Goal: Task Accomplishment & Management: Use online tool/utility

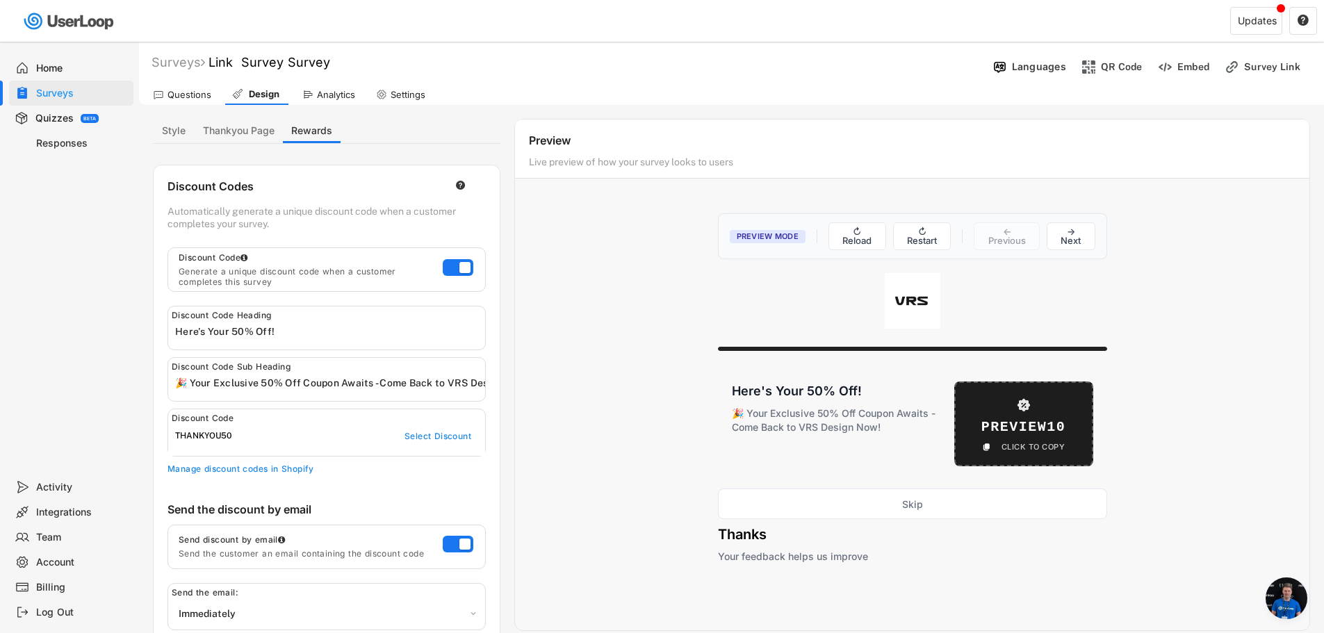
select select ""immediately""
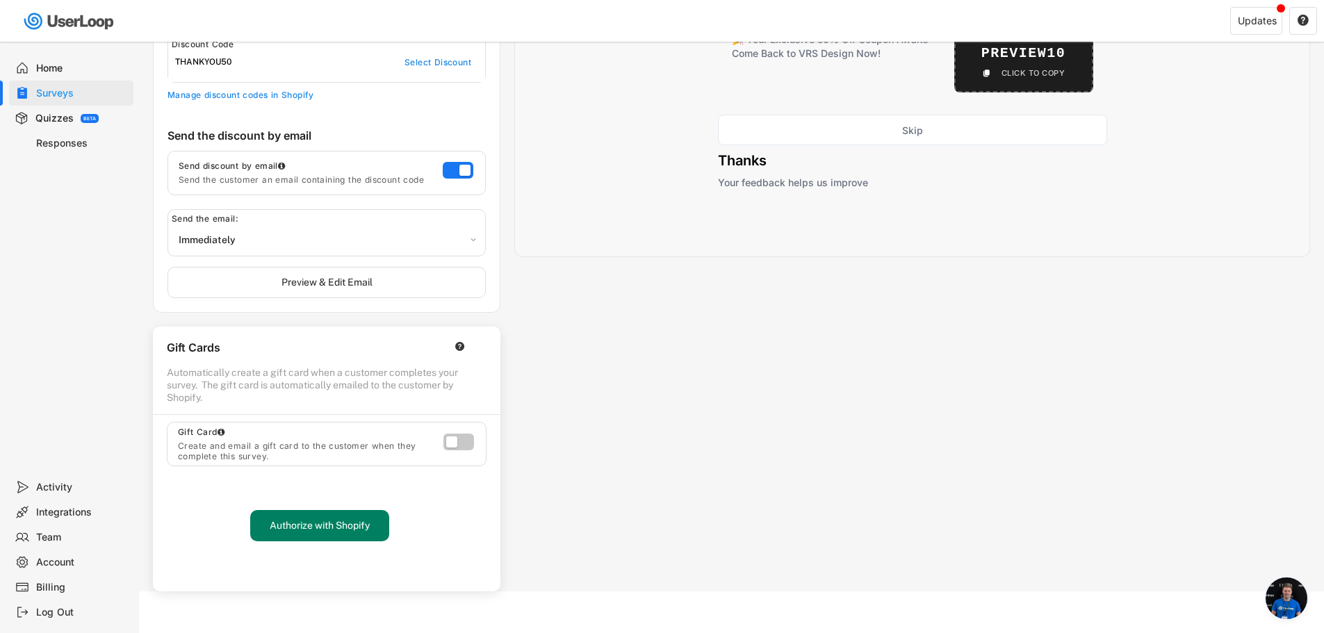
scroll to position [268, 0]
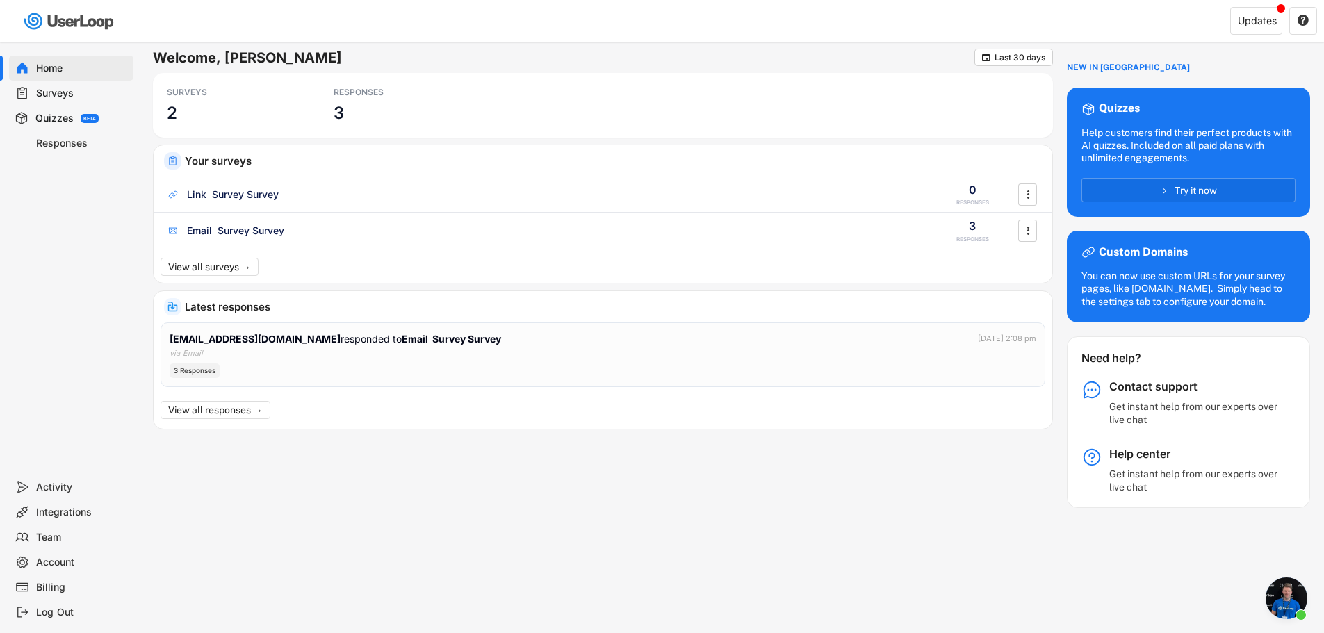
scroll to position [268, 0]
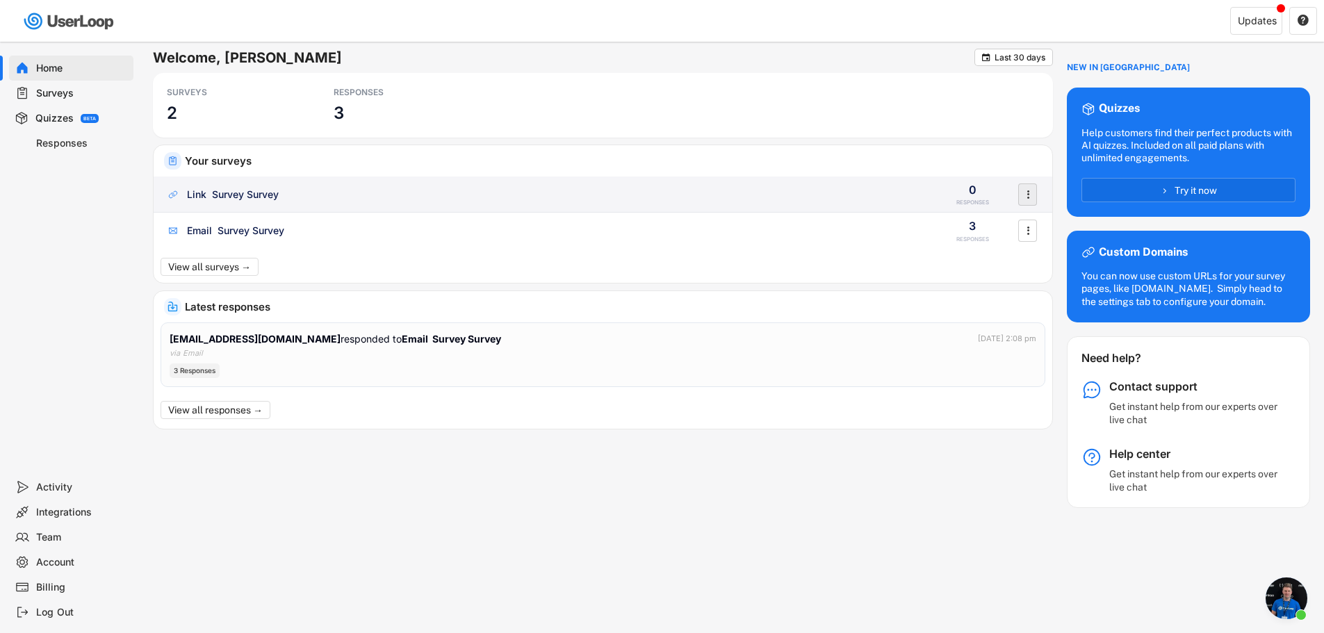
click at [1021, 190] on icon "" at bounding box center [1028, 194] width 14 height 21
click at [218, 195] on div "Link Survey Survey" at bounding box center [233, 195] width 92 height 14
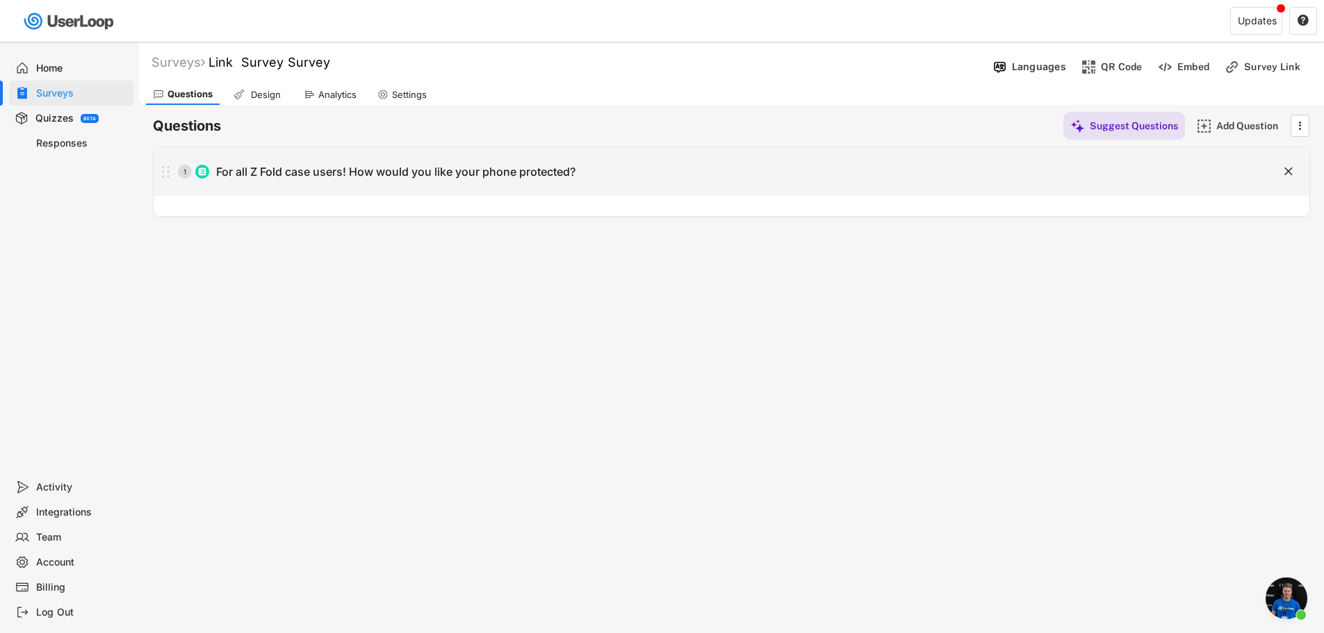
click at [616, 187] on div "1 For all Z Fold case users! How would you like your phone protected? " at bounding box center [732, 171] width 1156 height 49
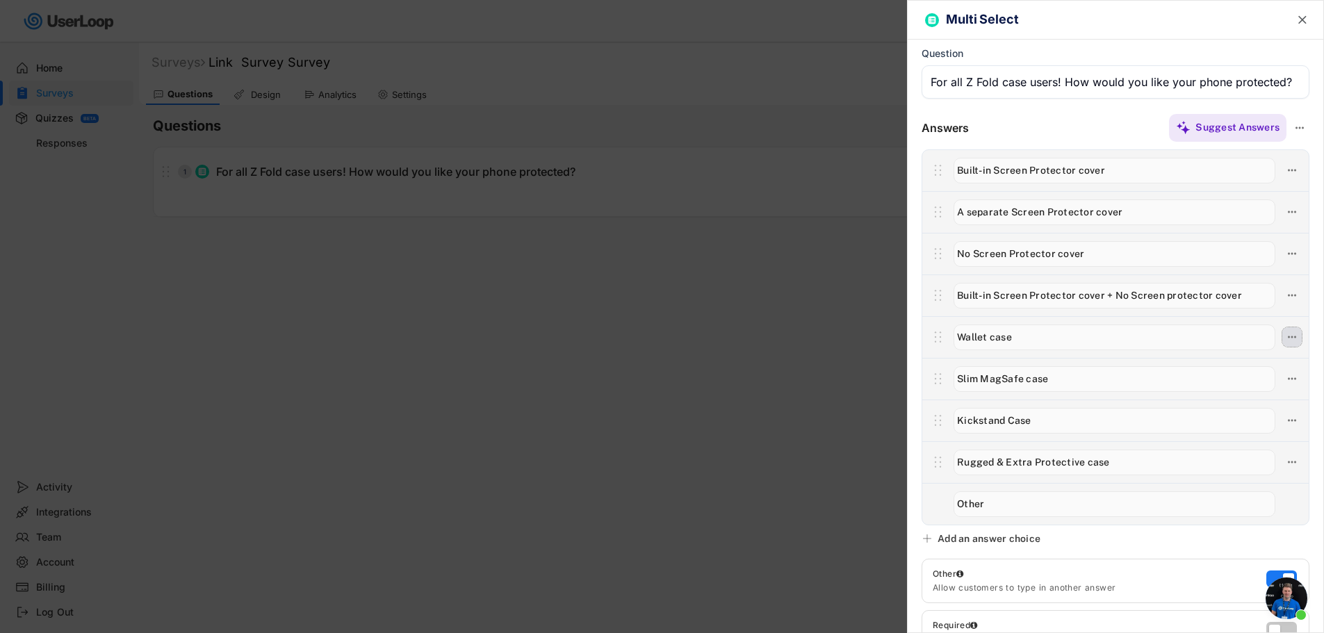
click at [1286, 339] on icon at bounding box center [1292, 337] width 13 height 13
click at [1222, 458] on div "Delete Answer" at bounding box center [1202, 460] width 132 height 13
click at [1249, 454] on div "Are you sure? Click to confirm." at bounding box center [1202, 460] width 132 height 13
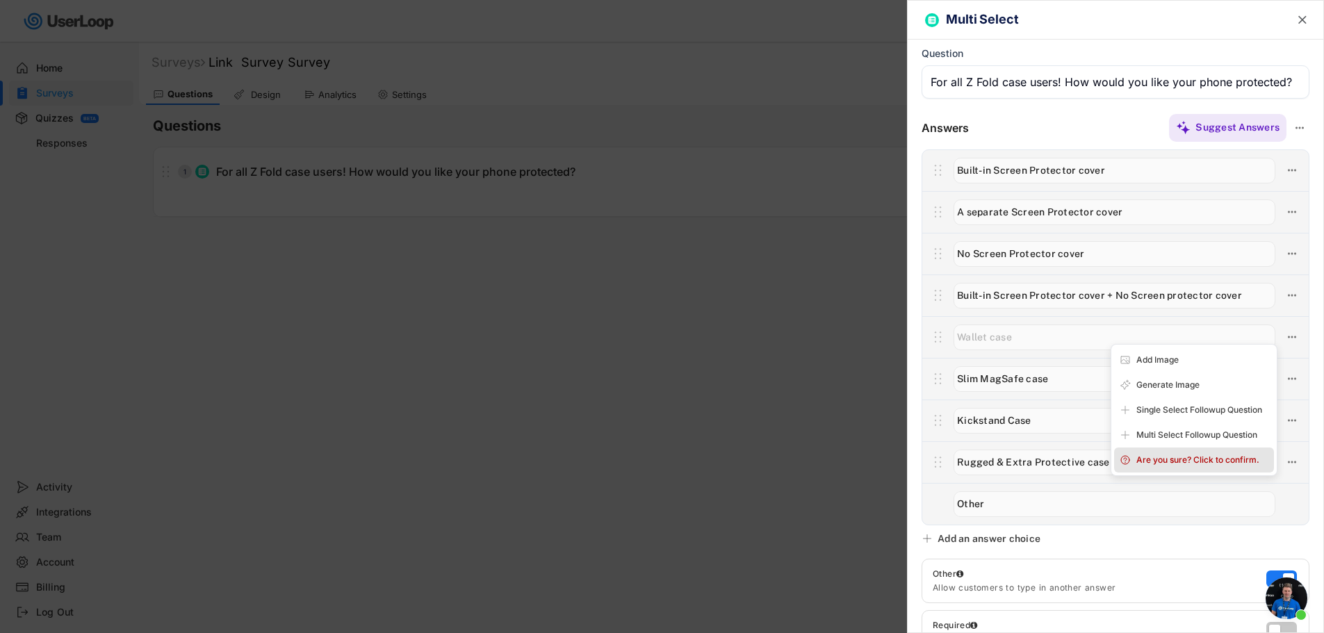
type input "Slim MagSafe case"
type input "Kickstand Case"
type input "Rugged & Extra Protective case"
type input "Other"
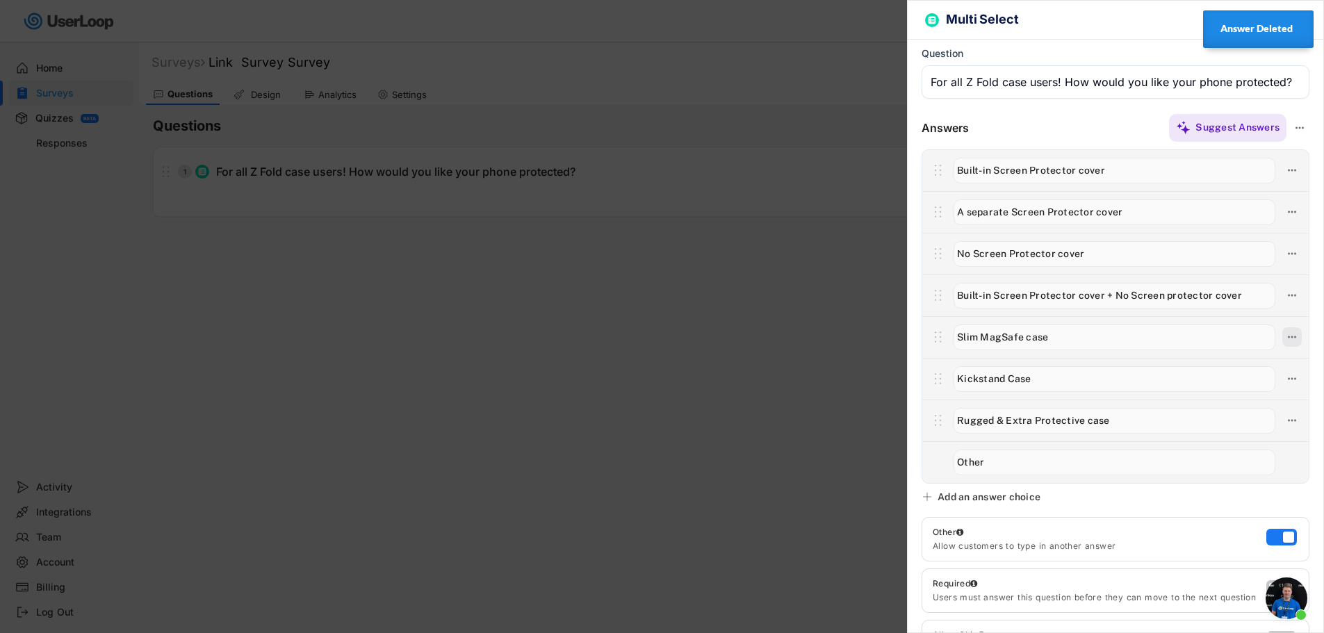
click at [1286, 335] on icon at bounding box center [1292, 337] width 13 height 13
click at [1243, 459] on div "Delete Answer" at bounding box center [1202, 460] width 132 height 13
click at [1243, 459] on div "Are you sure? Click to confirm." at bounding box center [1202, 460] width 132 height 13
type input "Kickstand Case"
type input "Rugged & Extra Protective case"
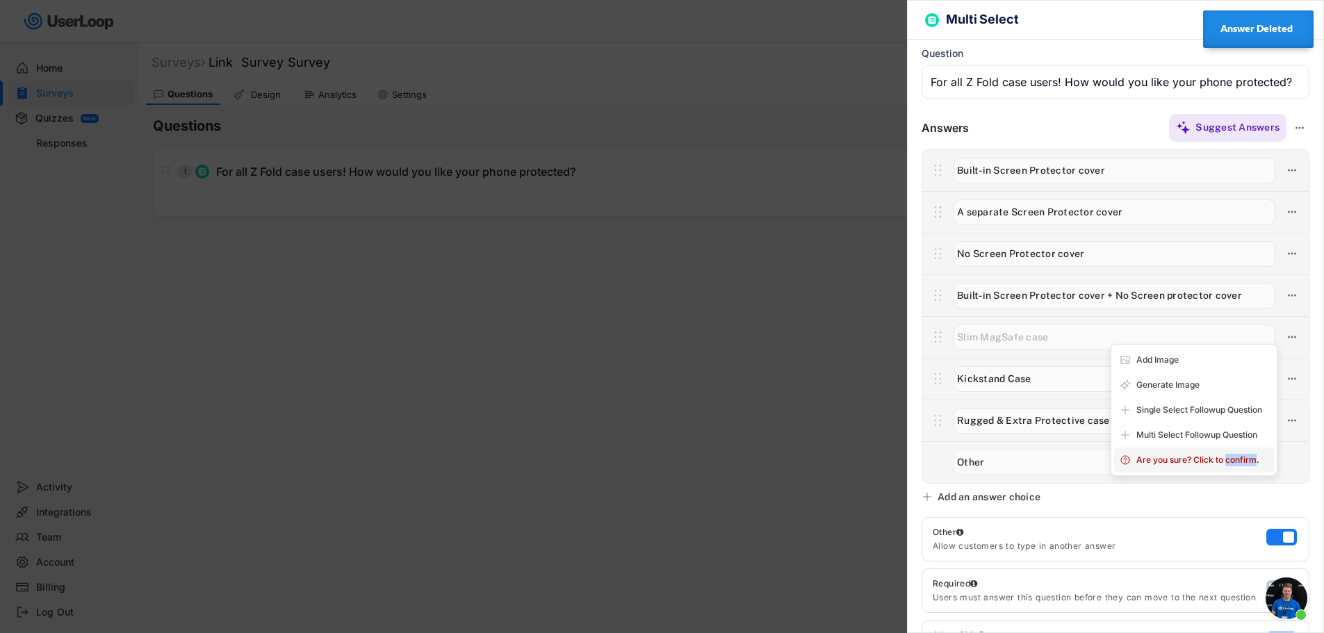
type input "Other"
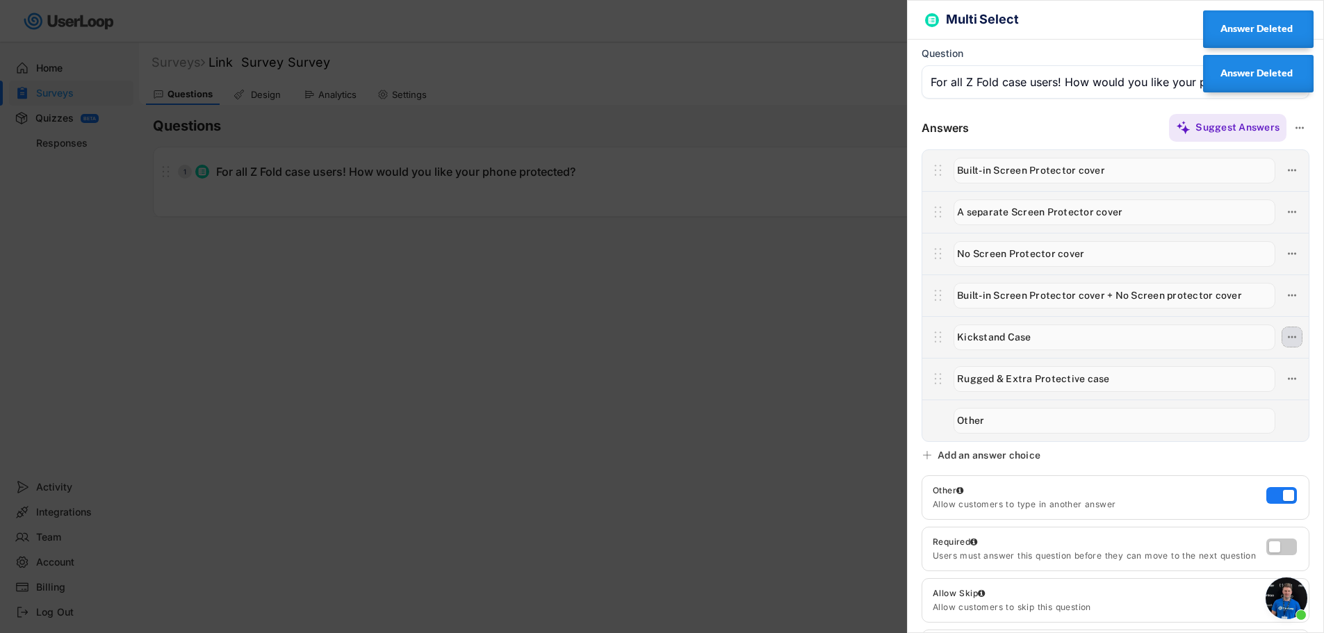
click at [1286, 335] on icon at bounding box center [1292, 337] width 13 height 13
click at [1222, 449] on div "Delete Answer" at bounding box center [1194, 460] width 160 height 25
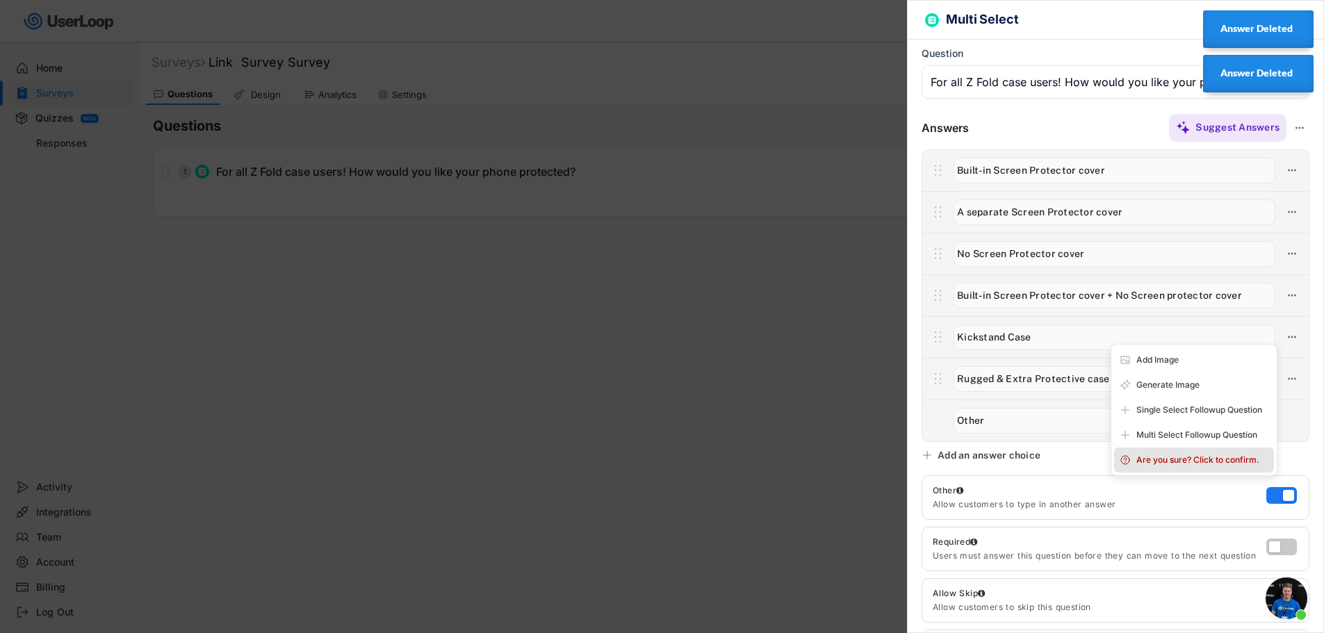
click at [1218, 457] on div "Are you sure? Click to confirm." at bounding box center [1202, 460] width 132 height 13
type input "Rugged & Extra Protective case"
type input "Other"
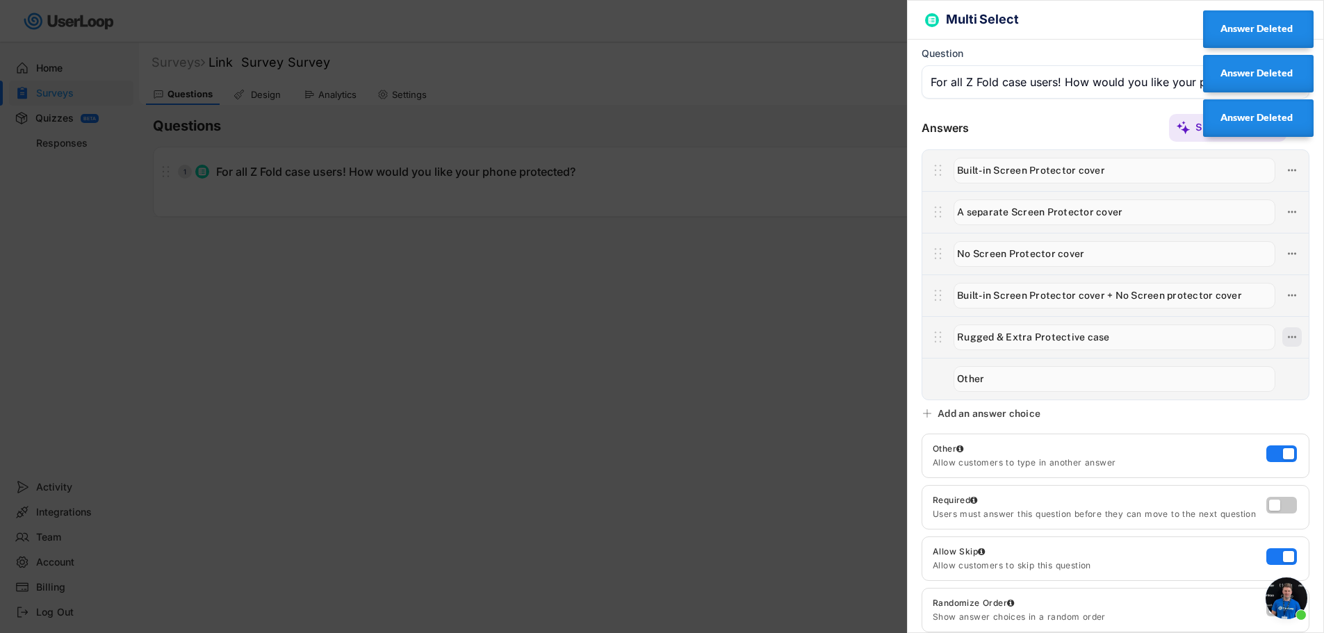
click at [1288, 329] on button at bounding box center [1291, 336] width 19 height 19
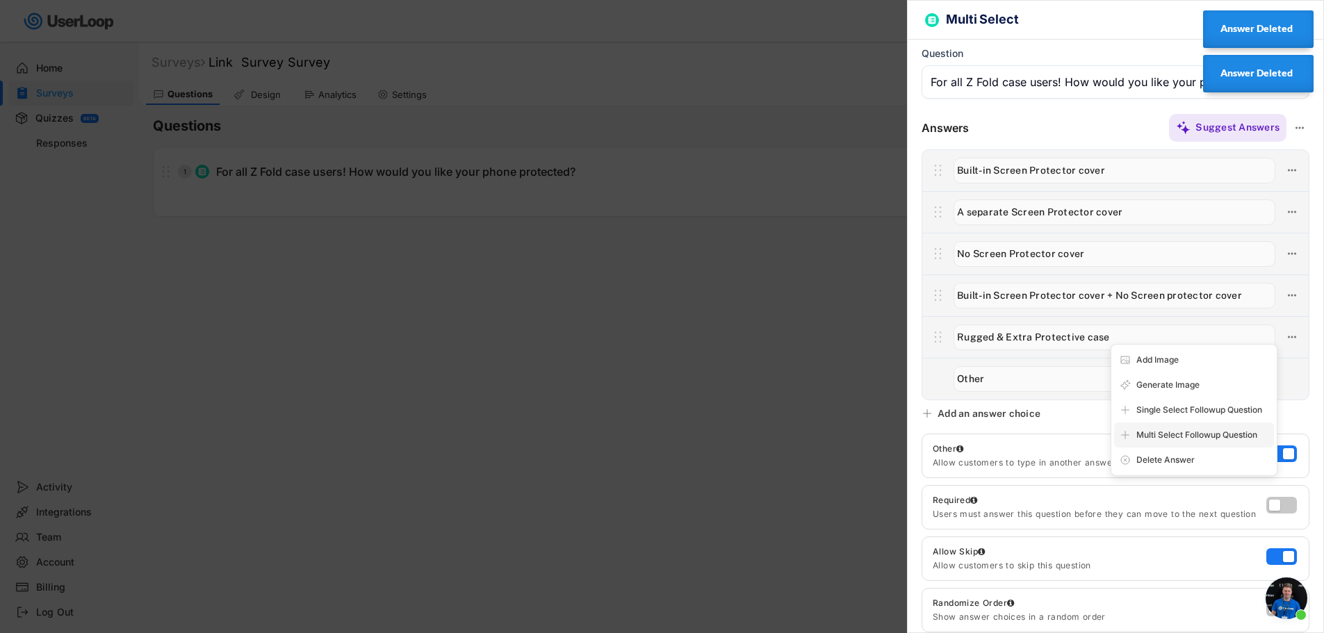
click at [1218, 447] on div "Multi Select Followup Question" at bounding box center [1194, 435] width 160 height 25
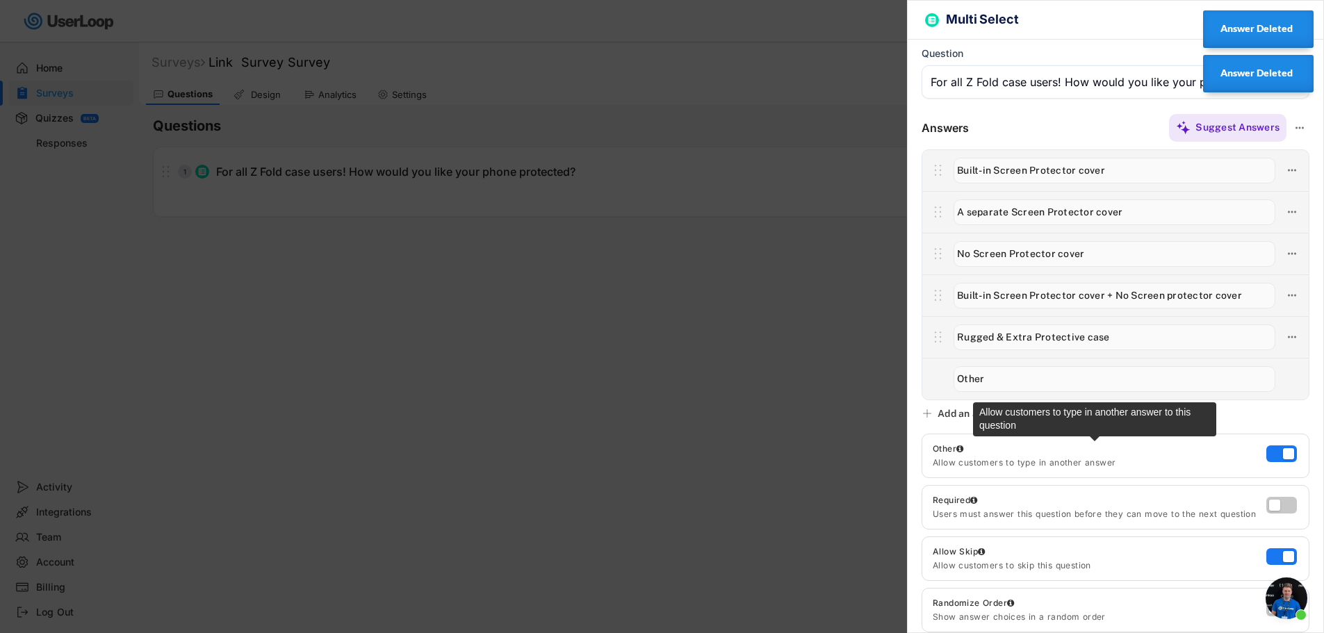
type input "Slim MagSafe case"
type input "Kickstand Case"
type input "Rugged & Extra Protective case"
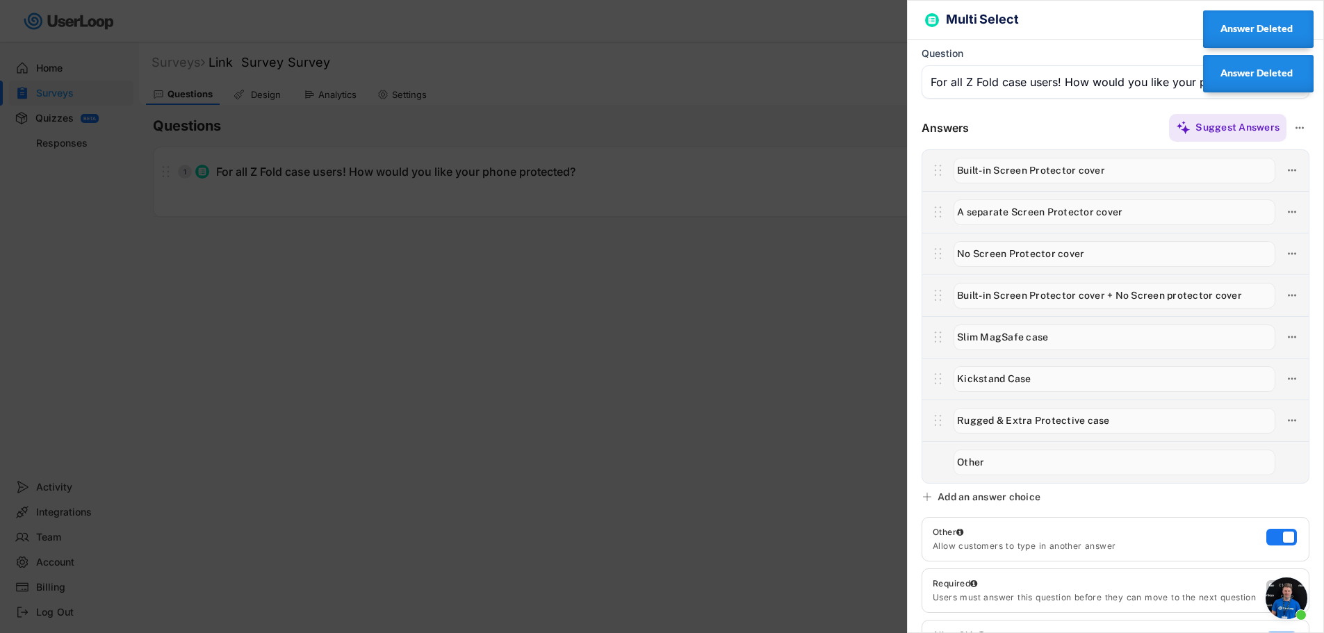
type input "Kickstand Case"
type input "Rugged & Extra Protective case"
type input "Other"
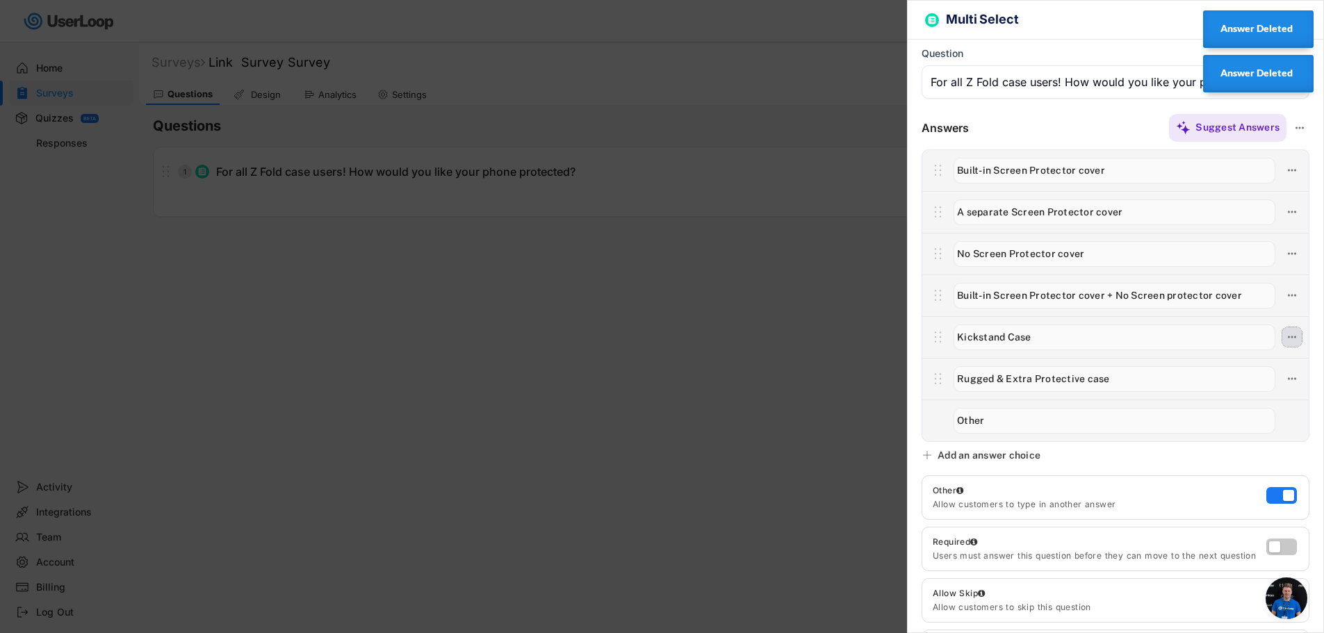
click at [1286, 335] on icon at bounding box center [1292, 337] width 13 height 13
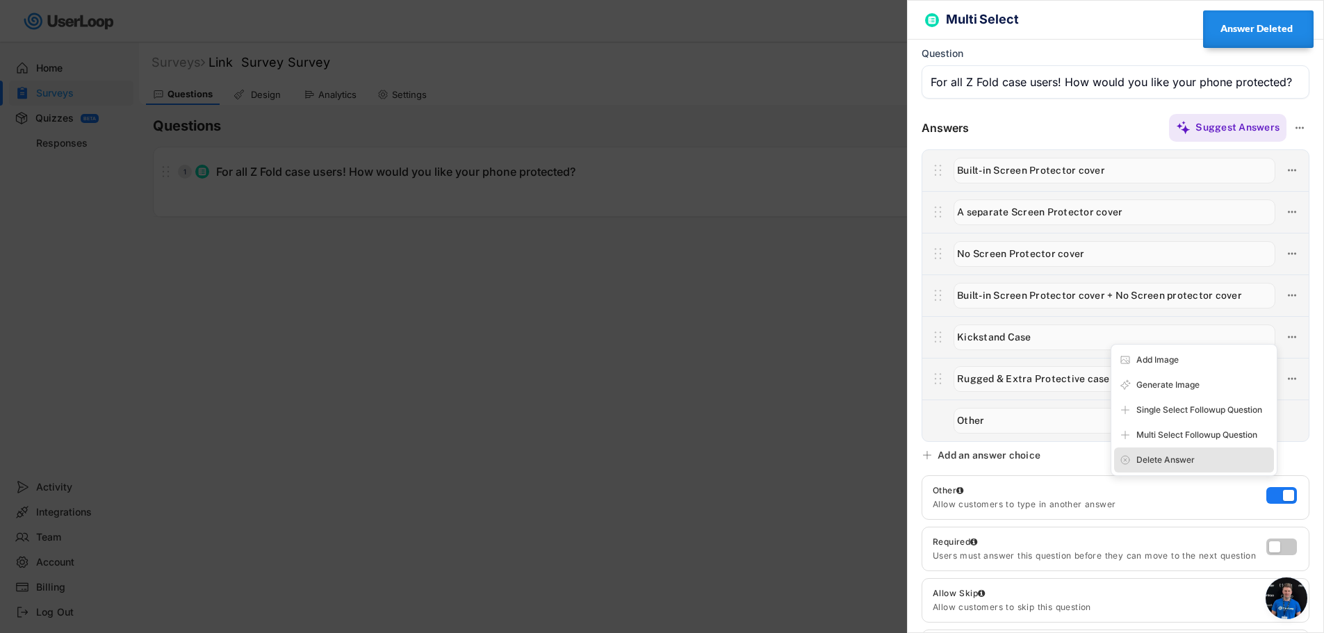
click at [1190, 458] on div "Delete Answer" at bounding box center [1202, 460] width 132 height 13
click at [1190, 458] on div "Are you sure? Click to confirm." at bounding box center [1202, 460] width 132 height 13
type input "Rugged & Extra Protective case"
type input "Other"
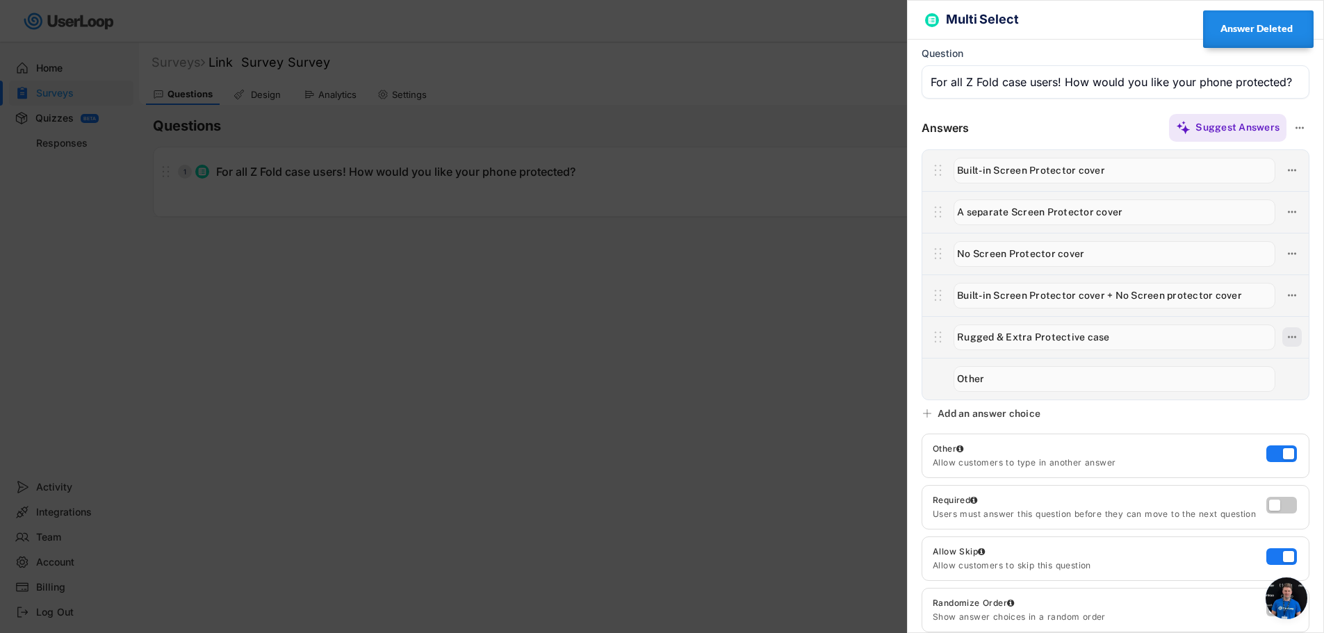
click at [1288, 338] on use at bounding box center [1292, 337] width 8 height 2
click at [1199, 435] on div "Delete Answer" at bounding box center [1202, 435] width 132 height 13
click at [1199, 435] on div "Are you sure? Click to confirm." at bounding box center [1202, 435] width 132 height 13
type input "Other"
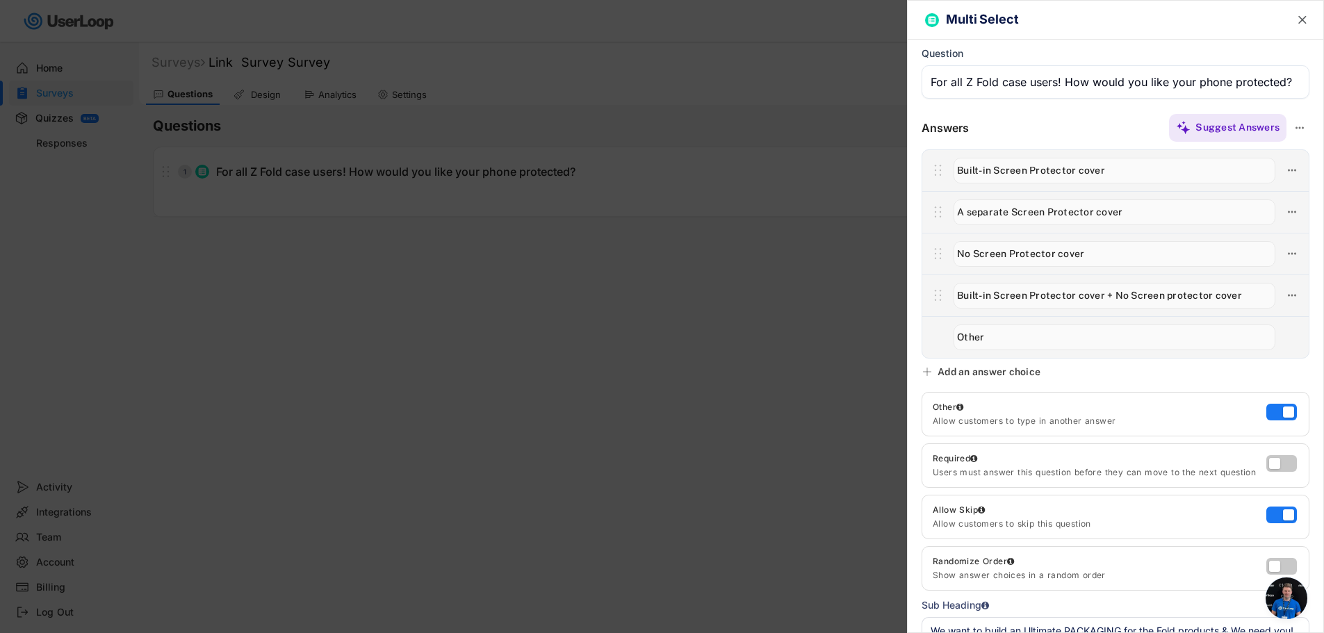
click at [1097, 40] on div "Multi Select  Question Answers Suggest Answers Add an answer choice Other Allo…" at bounding box center [1115, 316] width 417 height 633
drag, startPoint x: 625, startPoint y: 158, endPoint x: 333, endPoint y: 134, distance: 293.6
click at [618, 159] on div at bounding box center [662, 316] width 1324 height 633
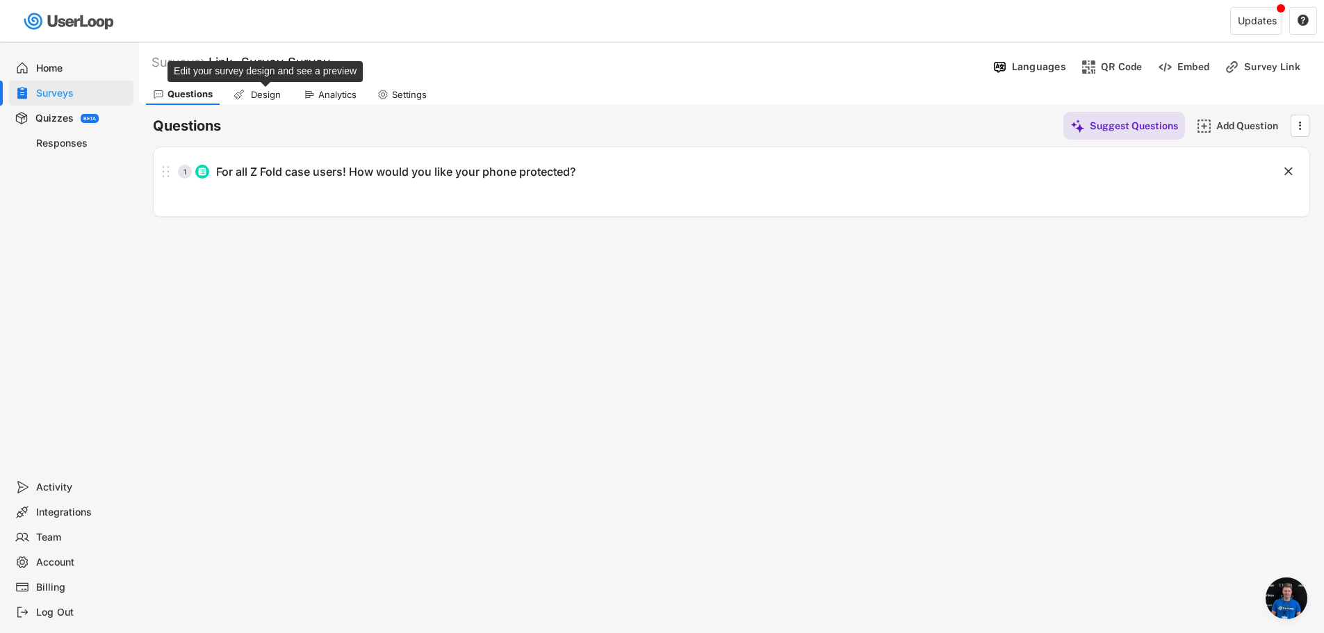
click at [322, 95] on div "Analytics" at bounding box center [337, 95] width 38 height 12
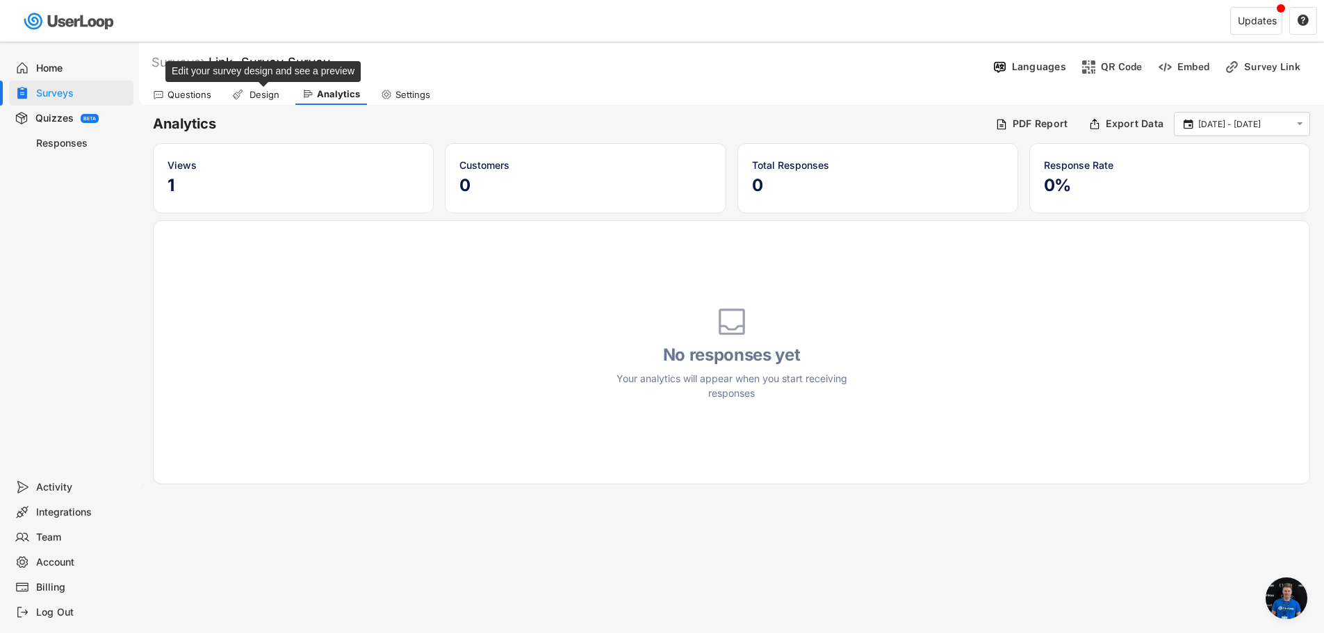
click at [268, 95] on div "Design" at bounding box center [264, 95] width 35 height 12
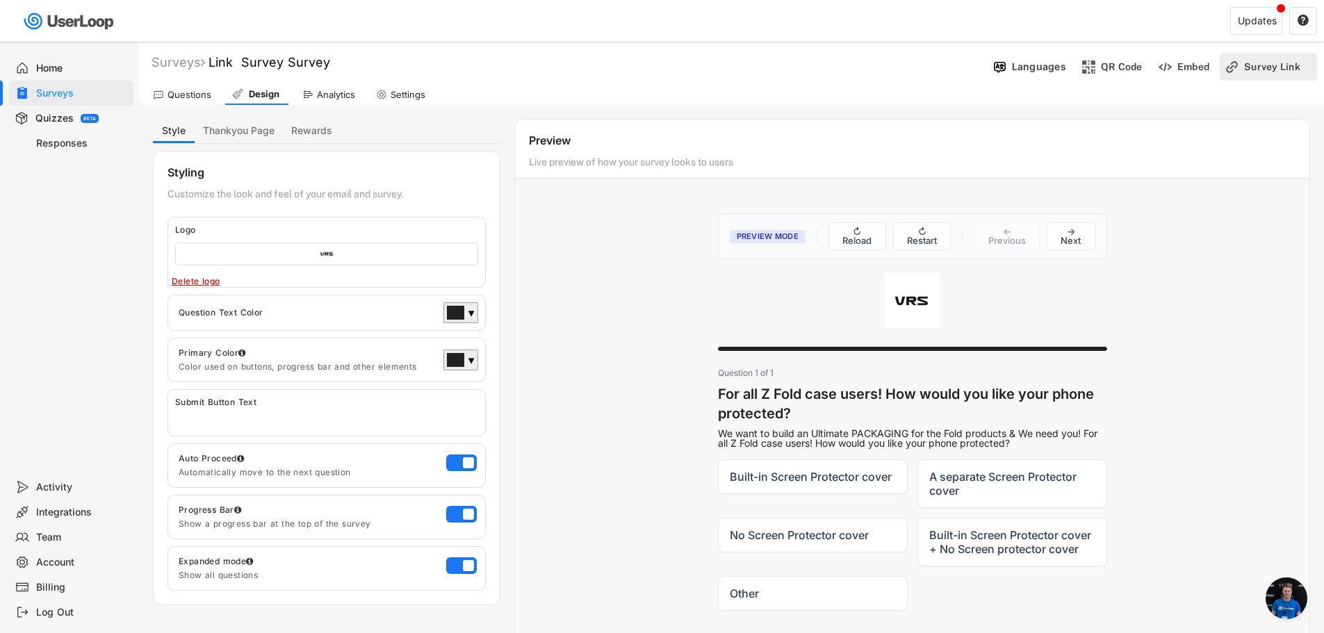
click at [1242, 75] on div "Survey Link" at bounding box center [1268, 67] width 97 height 28
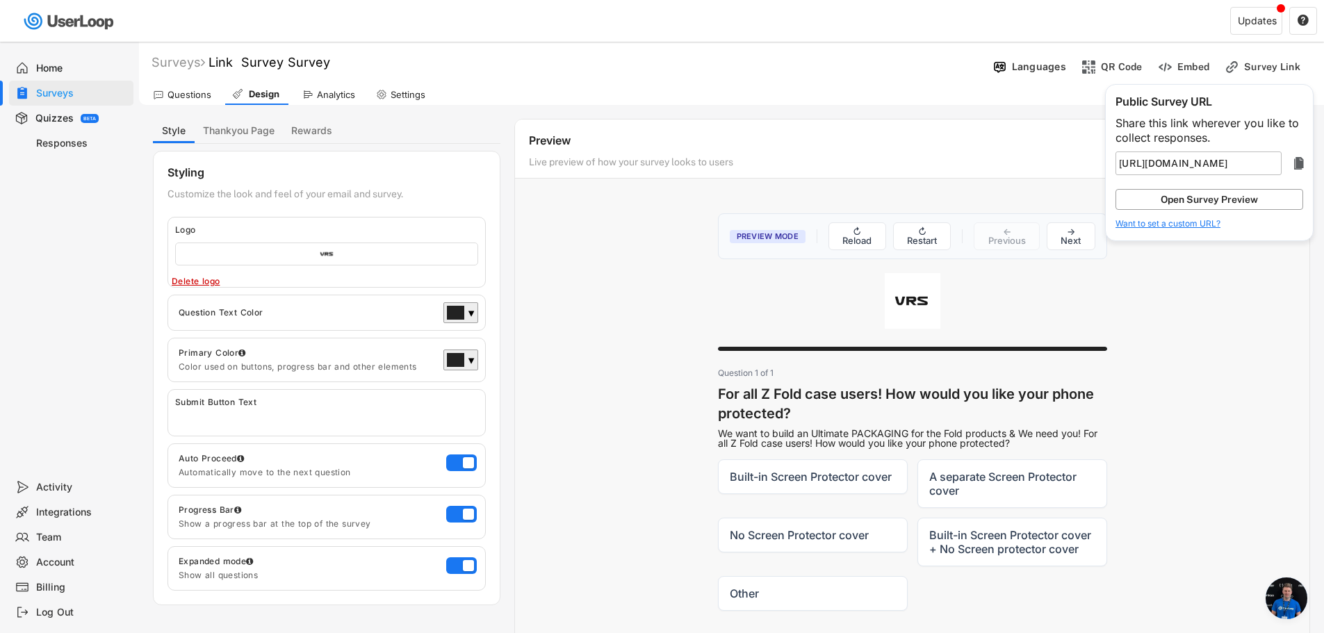
click at [1258, 202] on button "Open Survey Preview" at bounding box center [1209, 199] width 188 height 21
click at [319, 130] on button "Rewards" at bounding box center [312, 131] width 58 height 24
select select ""immediately""
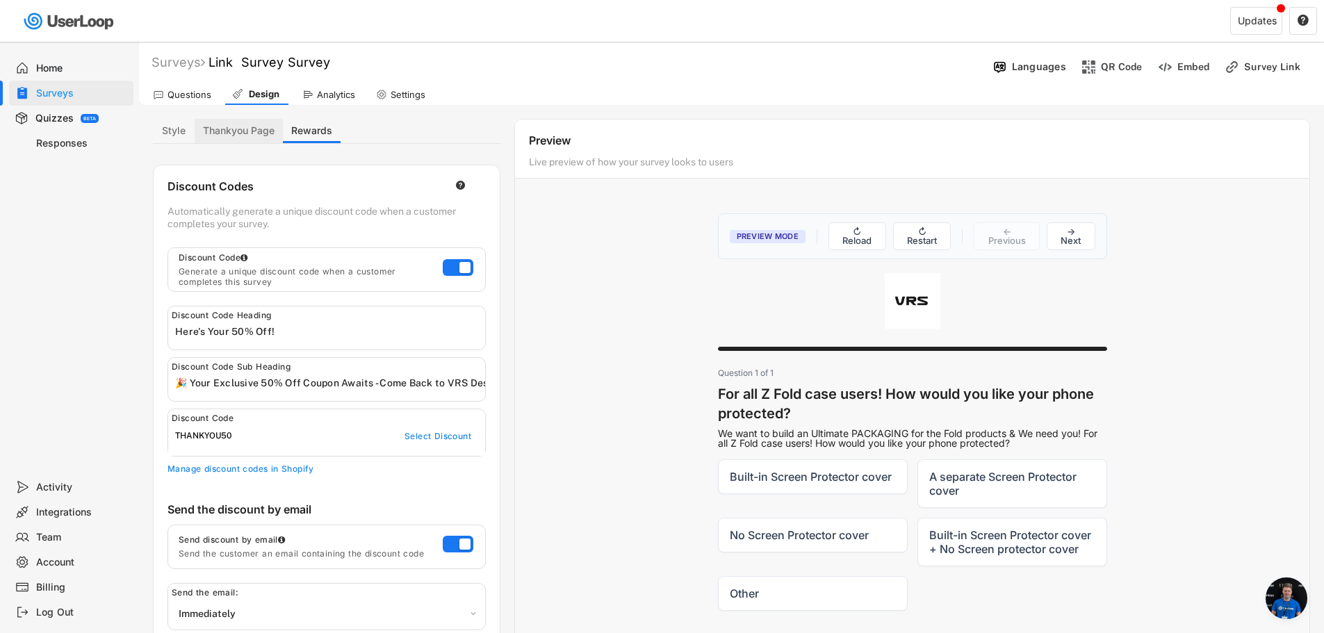
drag, startPoint x: 245, startPoint y: 124, endPoint x: 209, endPoint y: 124, distance: 36.1
click at [243, 124] on button "Thankyou Page" at bounding box center [239, 131] width 88 height 24
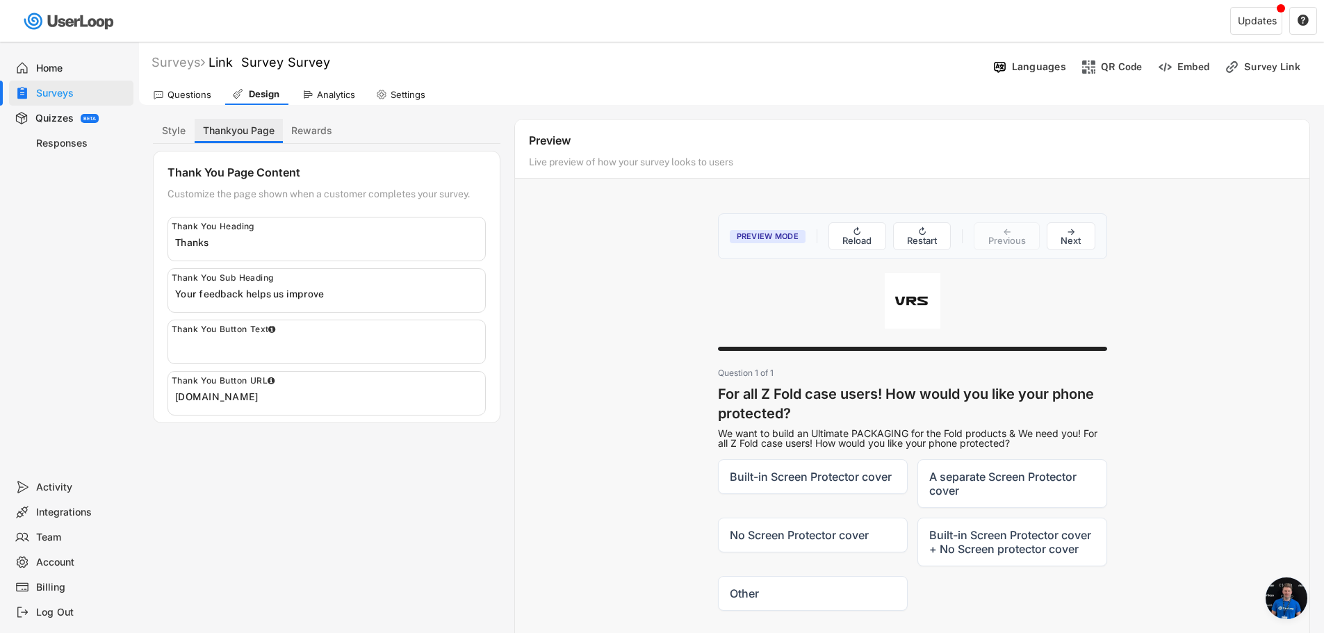
click at [199, 124] on button "Thankyou Page" at bounding box center [239, 131] width 88 height 24
drag, startPoint x: 281, startPoint y: 90, endPoint x: 306, endPoint y: 91, distance: 25.7
click at [281, 90] on div "Design" at bounding box center [256, 94] width 63 height 21
click at [332, 91] on div "Analytics" at bounding box center [336, 95] width 38 height 12
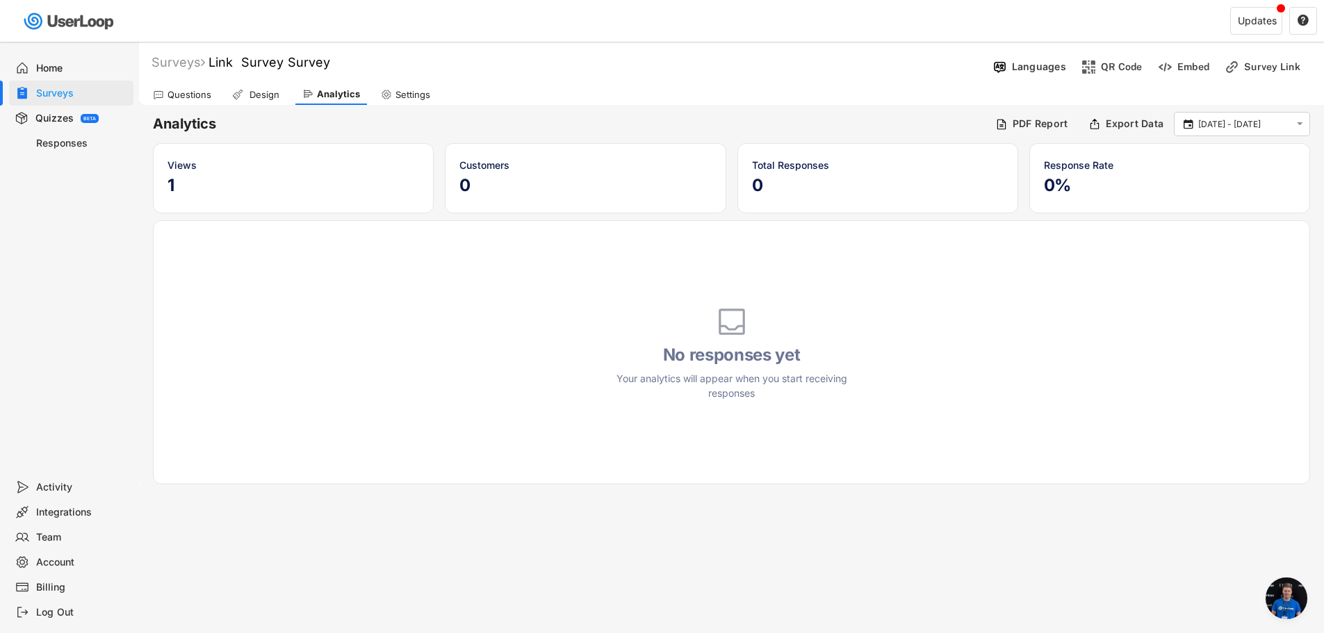
click at [407, 99] on div "Settings" at bounding box center [412, 95] width 35 height 12
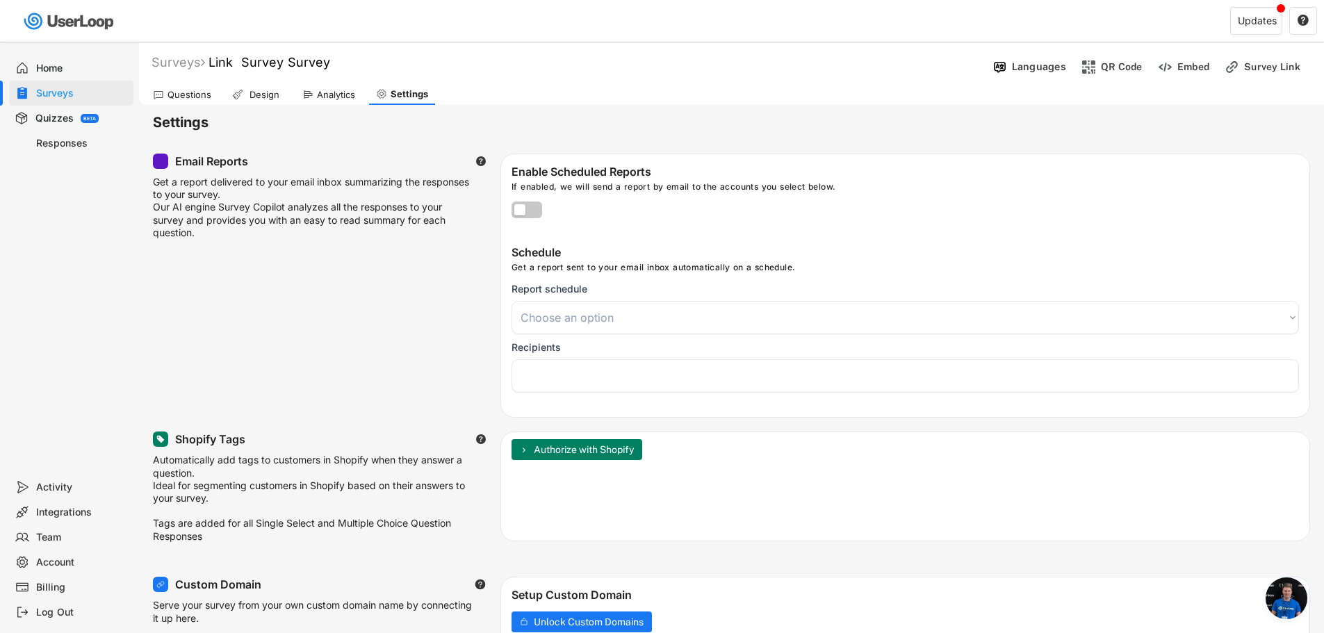
select select
click at [279, 93] on div "Design" at bounding box center [264, 95] width 35 height 12
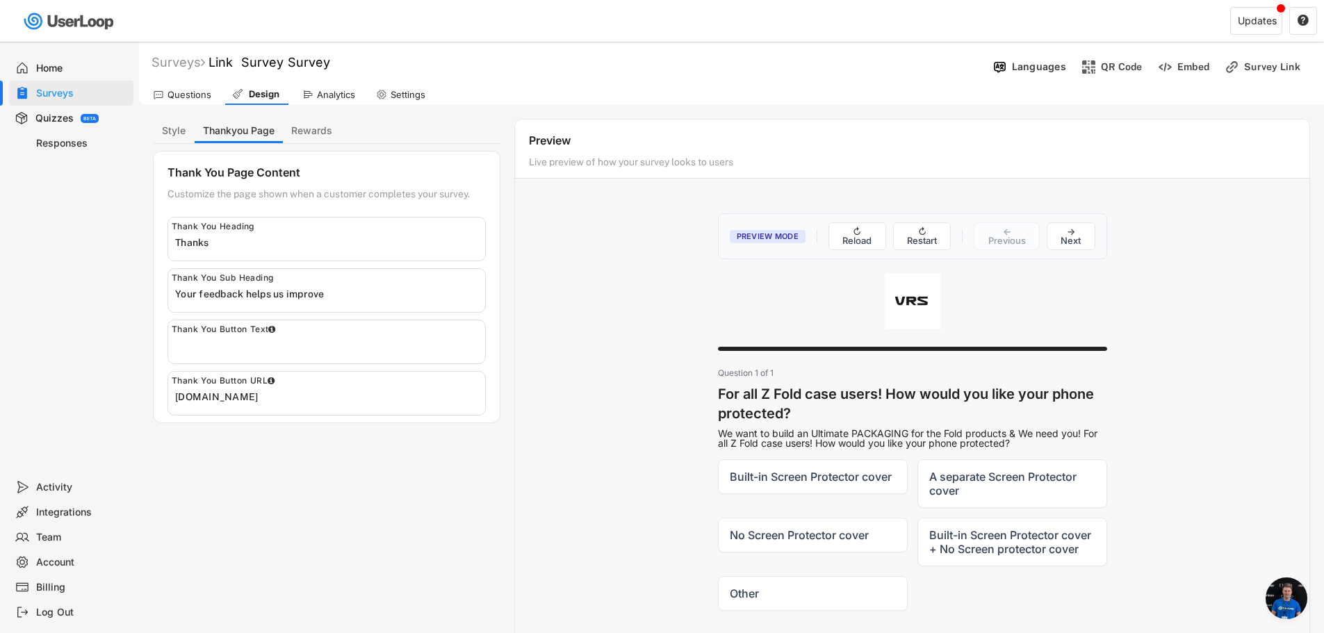
click at [170, 101] on div "Questions" at bounding box center [182, 94] width 72 height 21
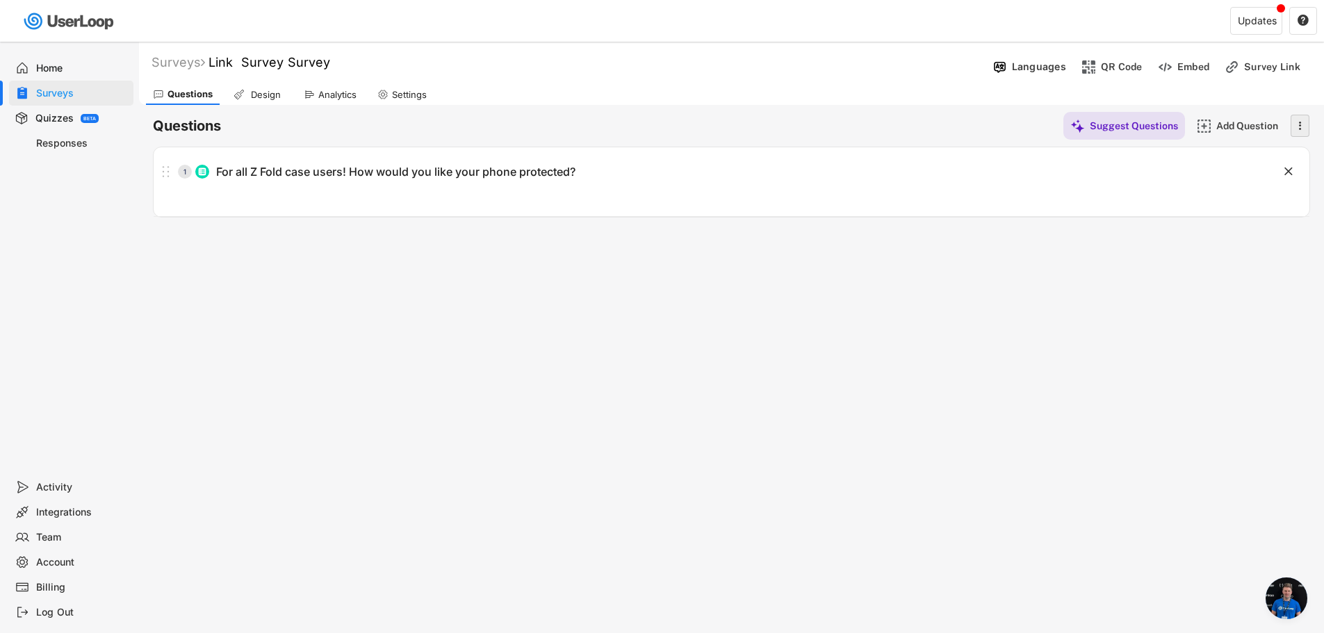
click at [1302, 125] on icon "" at bounding box center [1300, 125] width 14 height 21
drag, startPoint x: 1095, startPoint y: 295, endPoint x: 937, endPoint y: 281, distance: 159.1
click at [1095, 295] on div "Surveys Link Survey Survey Languages QR Code Embed Survey Link Questions Design…" at bounding box center [731, 377] width 1185 height 670
click at [265, 89] on div "Design" at bounding box center [265, 95] width 35 height 12
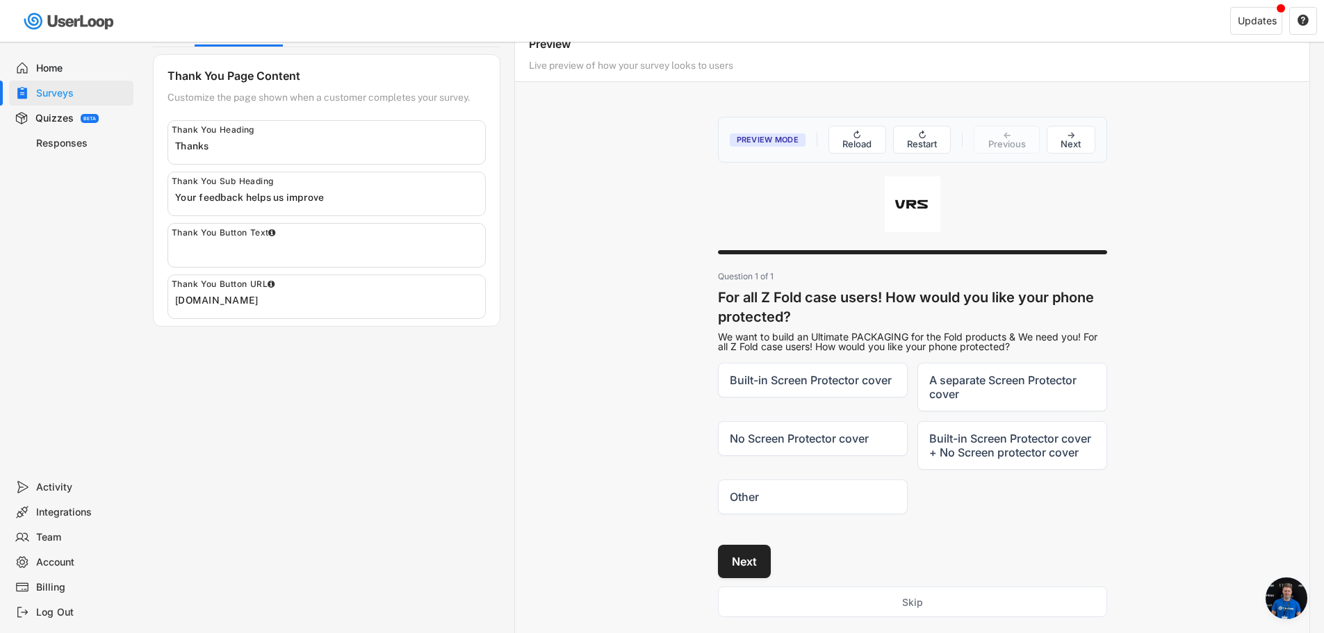
scroll to position [151, 0]
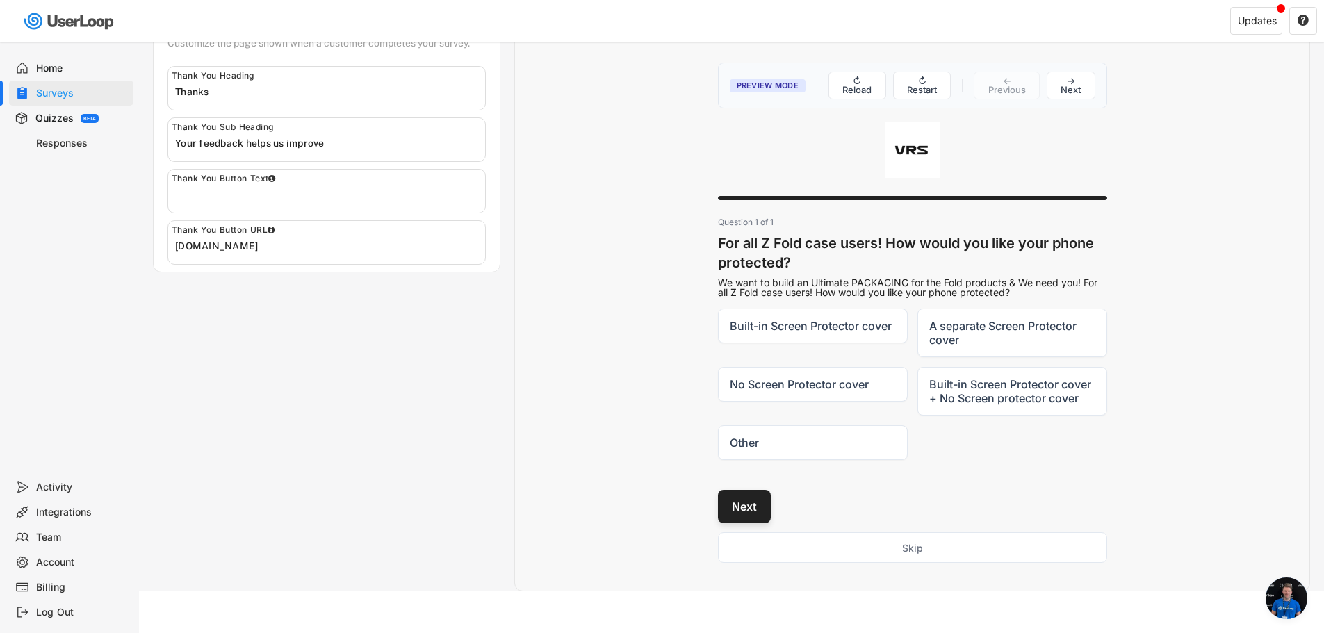
click at [766, 507] on button "Next" at bounding box center [744, 506] width 53 height 33
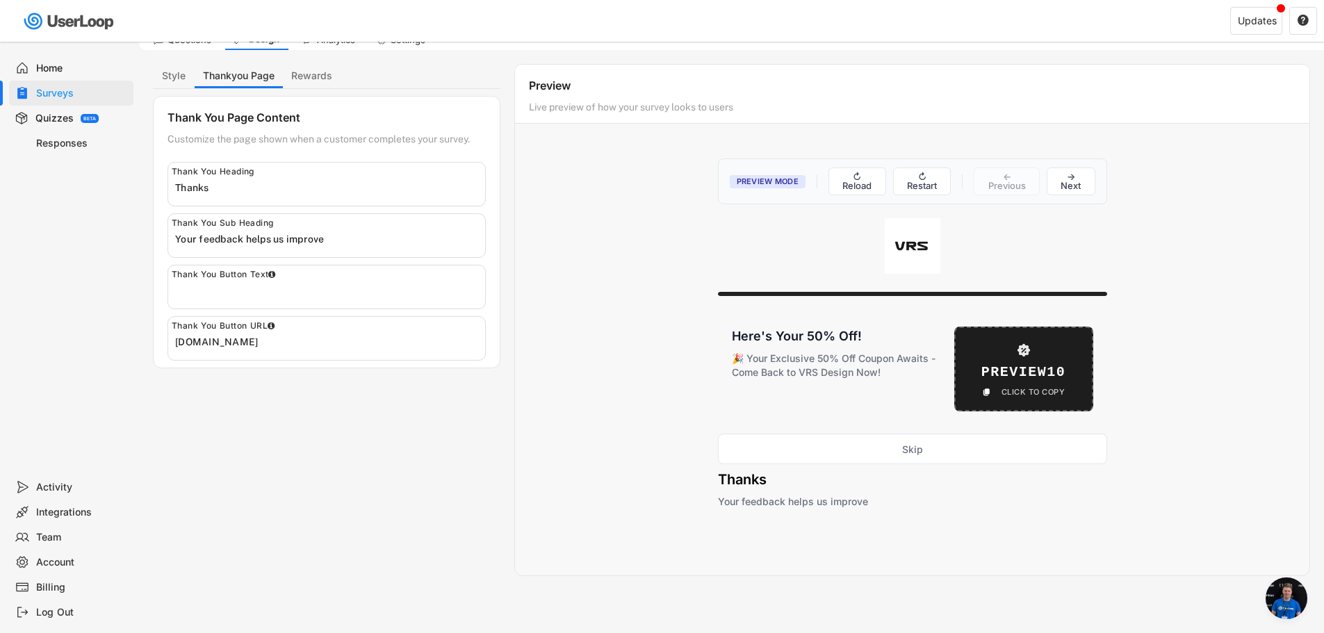
scroll to position [0, 0]
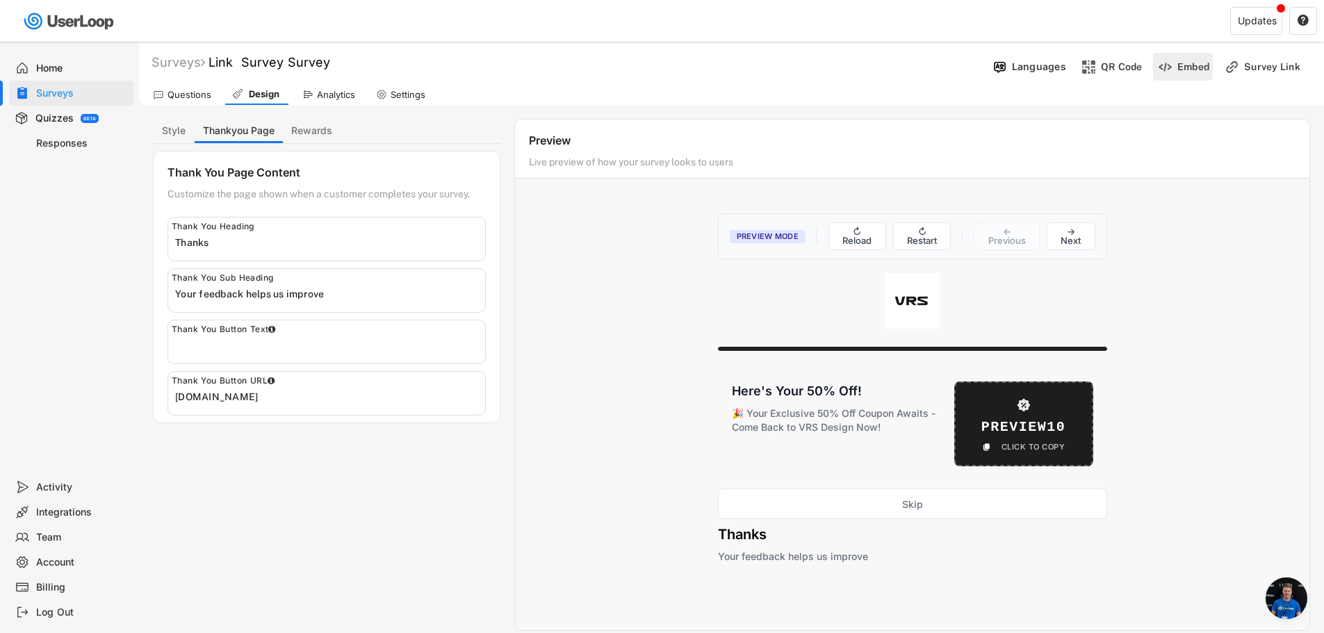
click at [1202, 69] on div "Embed" at bounding box center [1193, 66] width 32 height 13
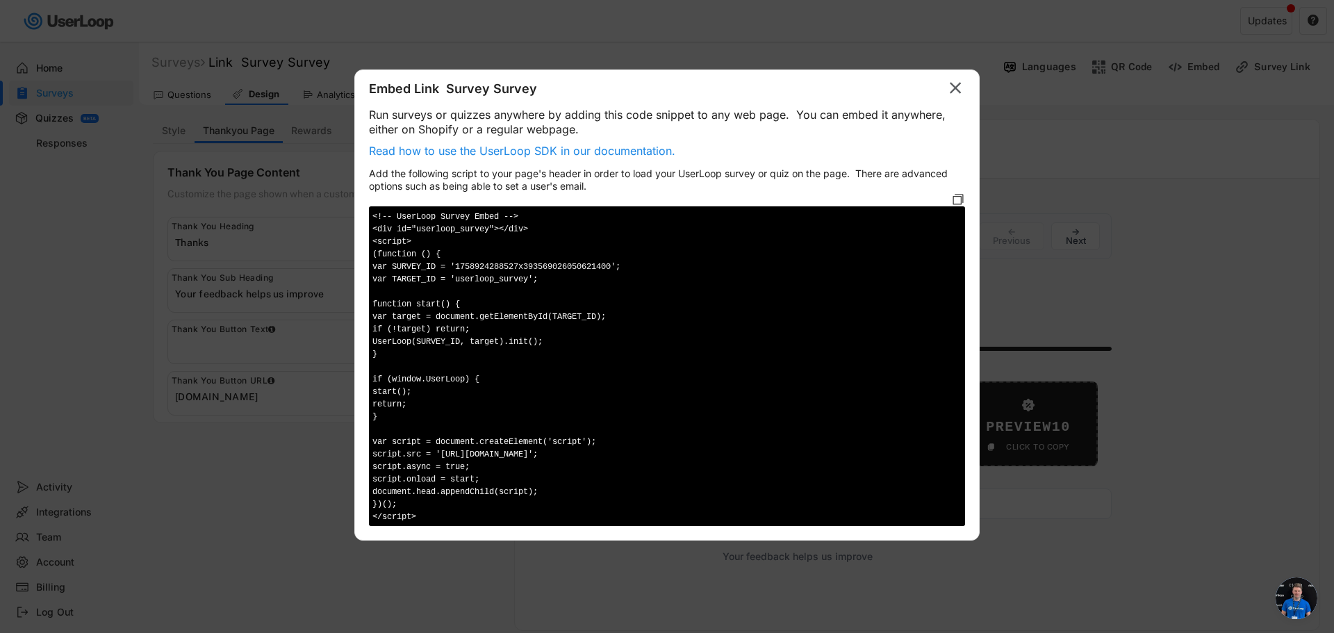
click at [965, 85] on div "Embed Link Survey Survey  Run surveys or quizzes anywhere by adding this code …" at bounding box center [666, 304] width 625 height 471
drag, startPoint x: 946, startPoint y: 93, endPoint x: 1110, endPoint y: 91, distance: 164.0
click at [951, 93] on icon "" at bounding box center [955, 88] width 19 height 22
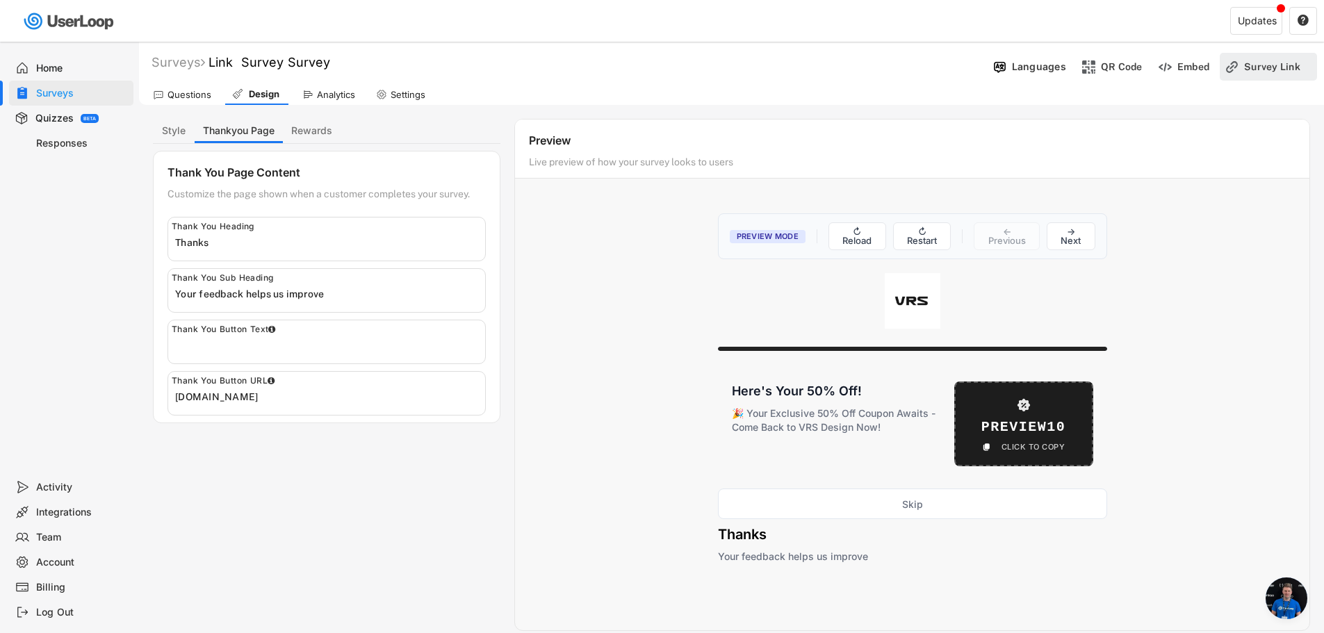
click at [1245, 69] on div "Survey Link" at bounding box center [1278, 66] width 69 height 13
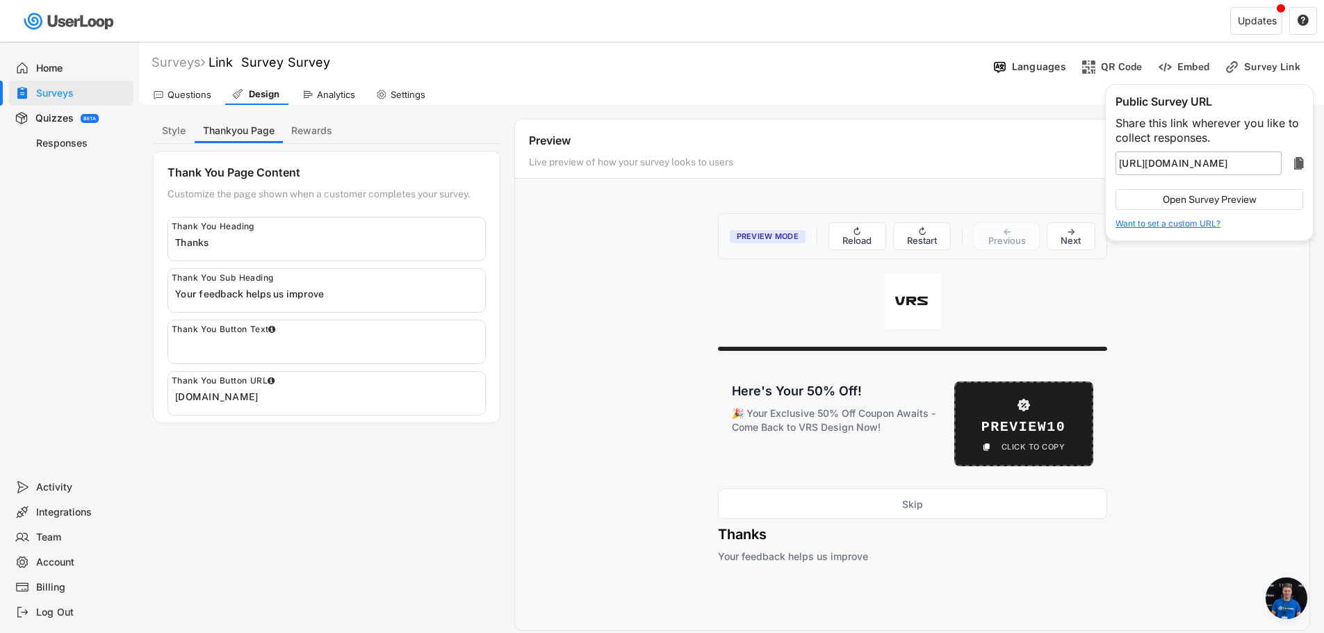
click at [1297, 161] on text "" at bounding box center [1299, 163] width 10 height 17
click at [328, 94] on div "Analytics" at bounding box center [336, 95] width 38 height 12
